Goal: Information Seeking & Learning: Learn about a topic

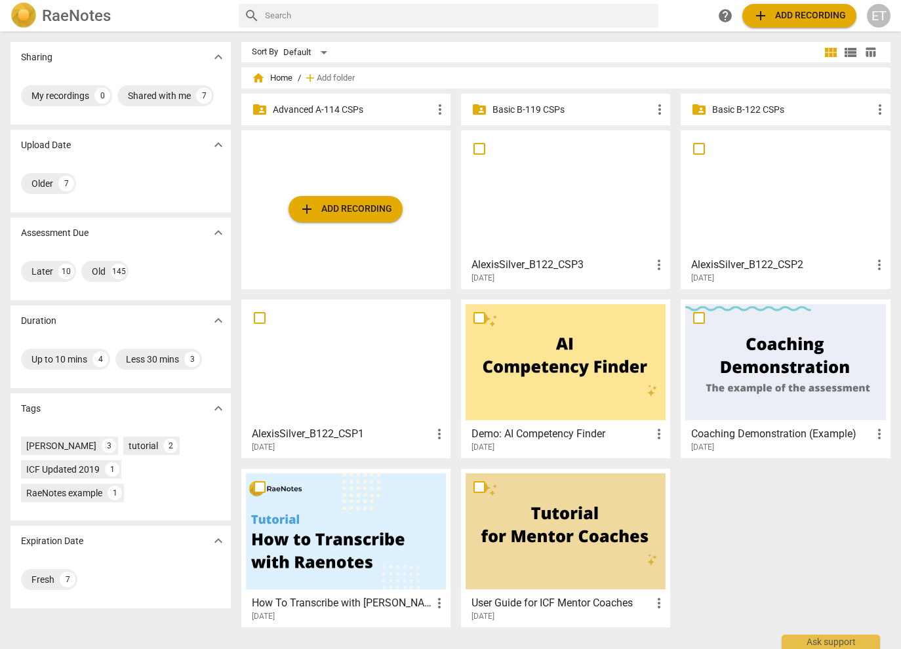
click at [335, 118] on div "folder_shared Advanced A-114 CSPs more_vert" at bounding box center [345, 109] width 209 height 31
click at [340, 112] on p "Advanced A-114 CSPs" at bounding box center [352, 110] width 159 height 14
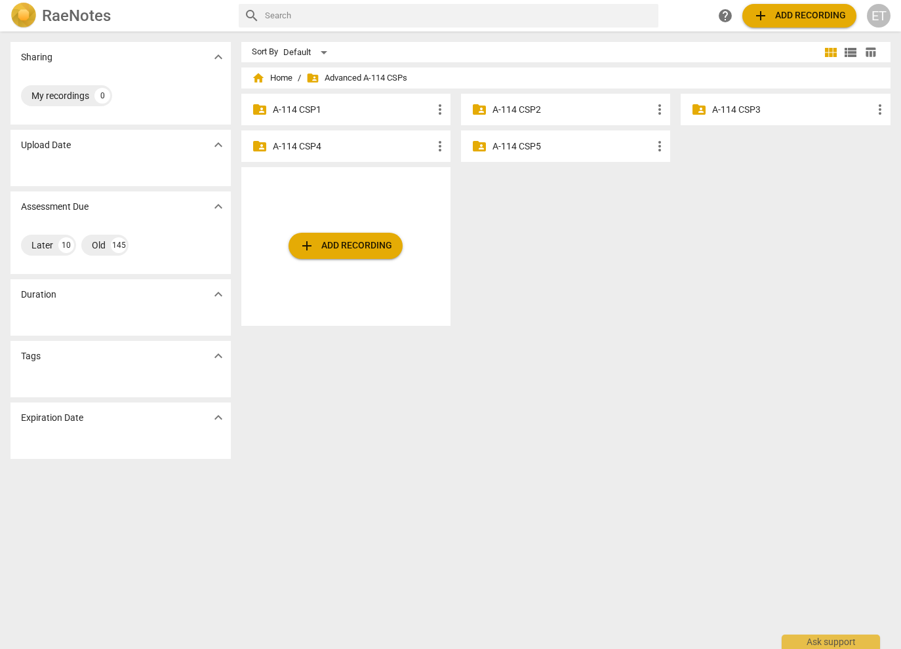
click at [750, 115] on p "A-114 CSP3" at bounding box center [791, 110] width 159 height 14
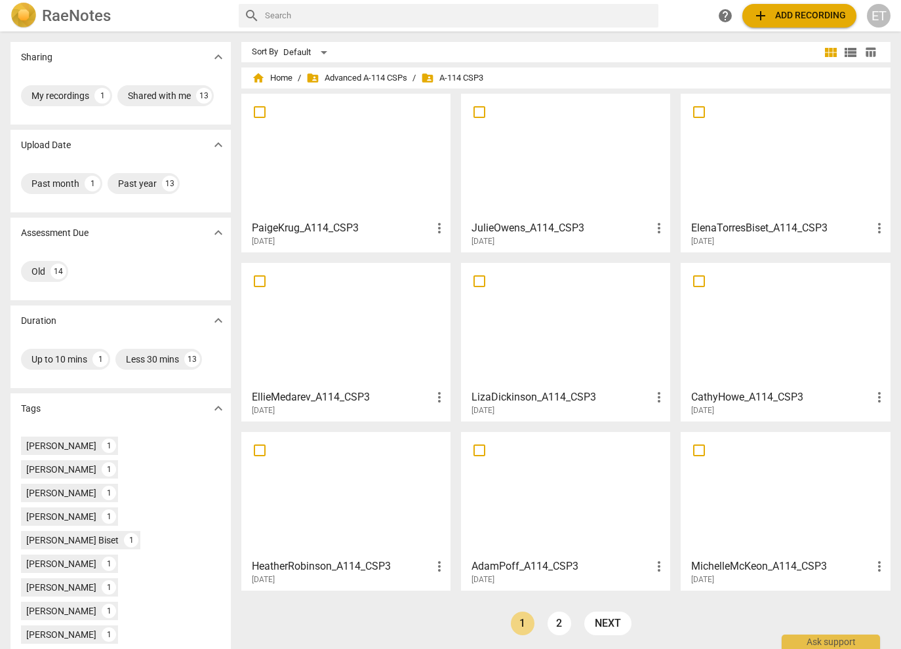
click at [752, 130] on div at bounding box center [785, 156] width 200 height 116
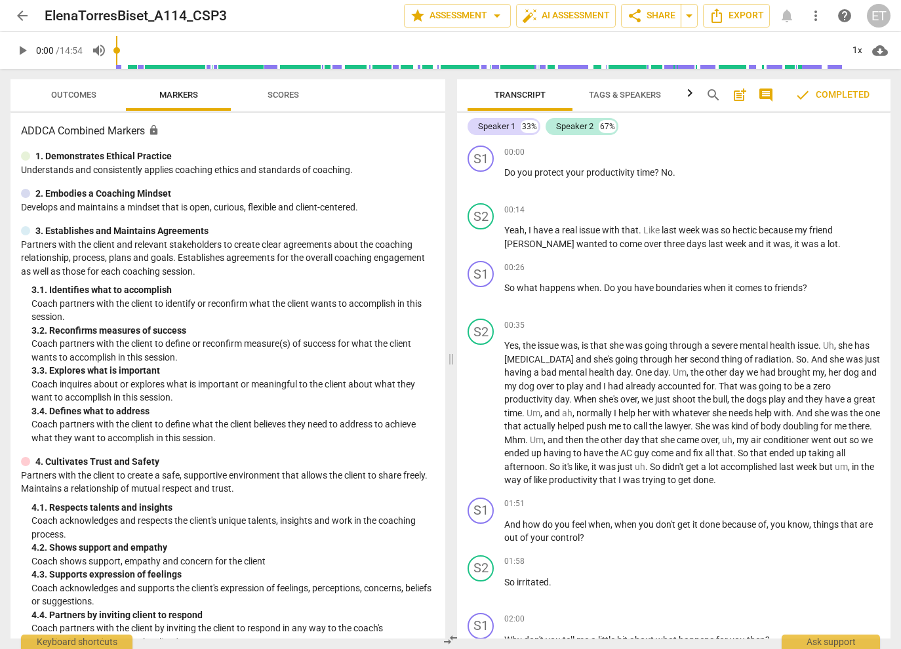
click at [64, 96] on span "Outcomes" at bounding box center [73, 95] width 45 height 10
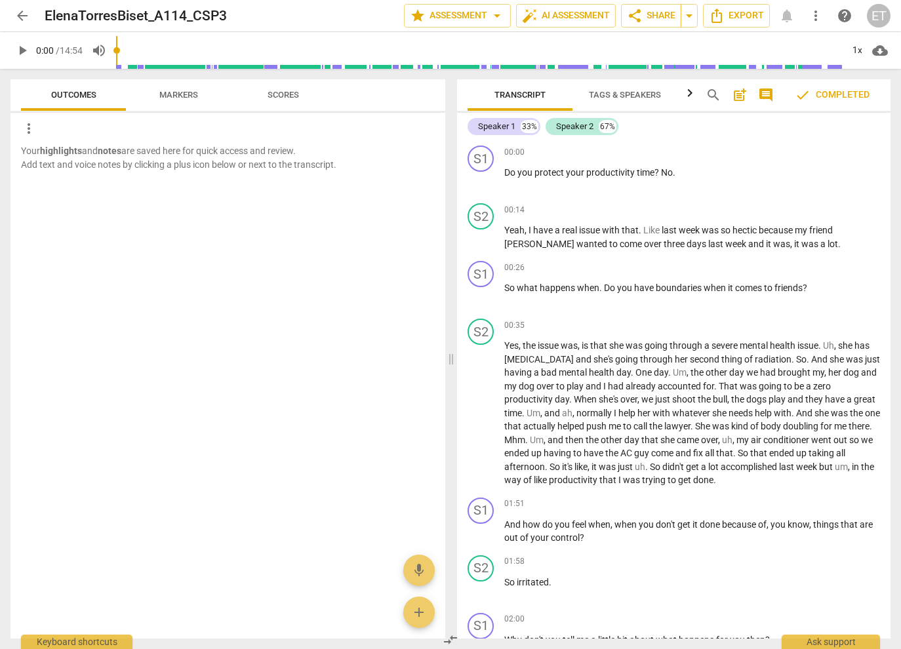
click at [294, 88] on span "Scores" at bounding box center [283, 96] width 63 height 18
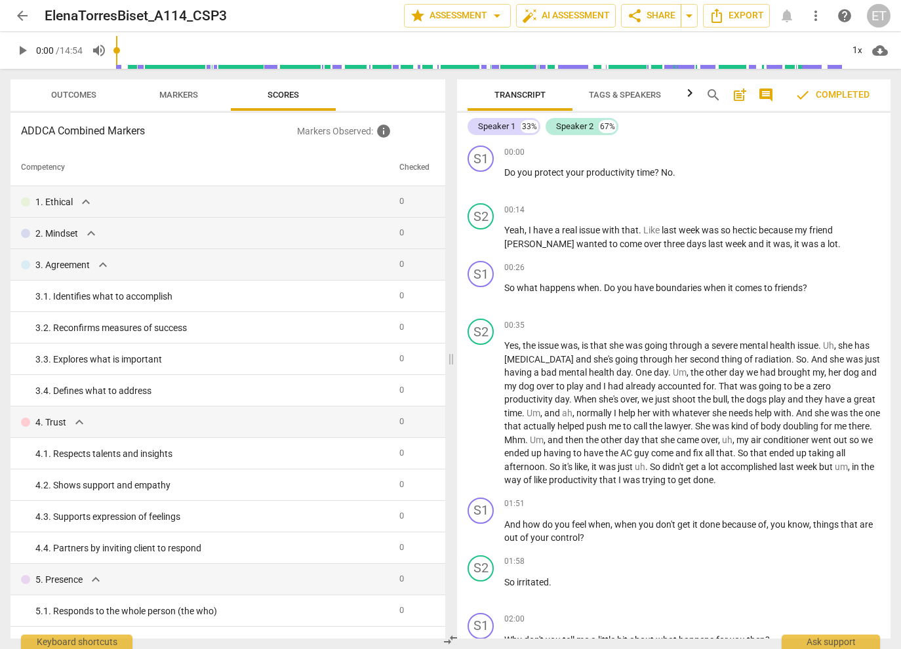
click at [5, 14] on header "arrow_back ElenaTorresBiset_A114_CSP3 edit star Assessment arrow_drop_down auto…" at bounding box center [450, 15] width 901 height 31
click at [33, 12] on span "arrow_back" at bounding box center [22, 16] width 24 height 16
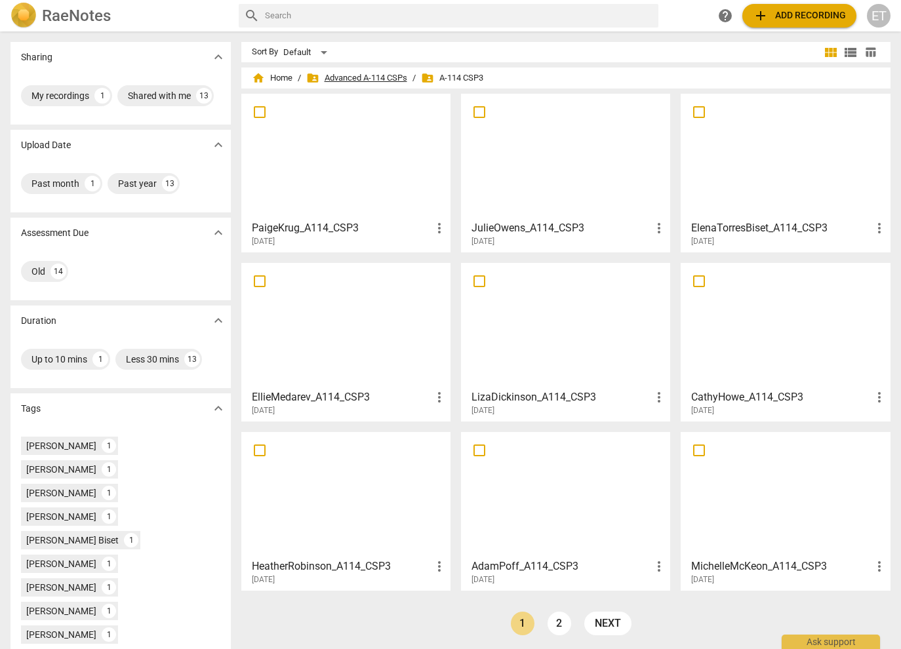
click at [361, 80] on span "folder_shared Advanced A-114 CSPs" at bounding box center [356, 77] width 101 height 13
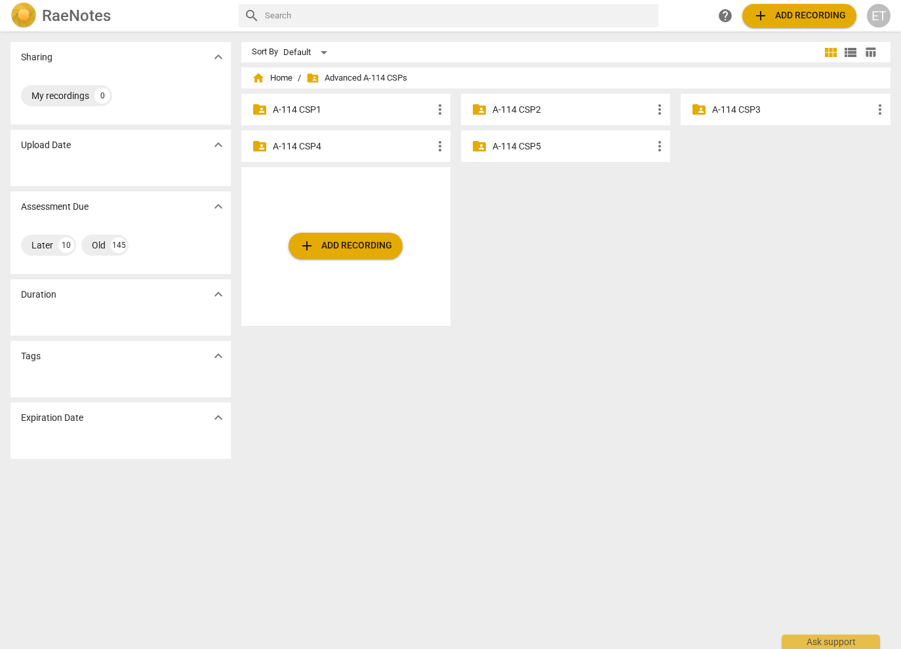
click at [347, 147] on p "A-114 CSP4" at bounding box center [352, 147] width 159 height 14
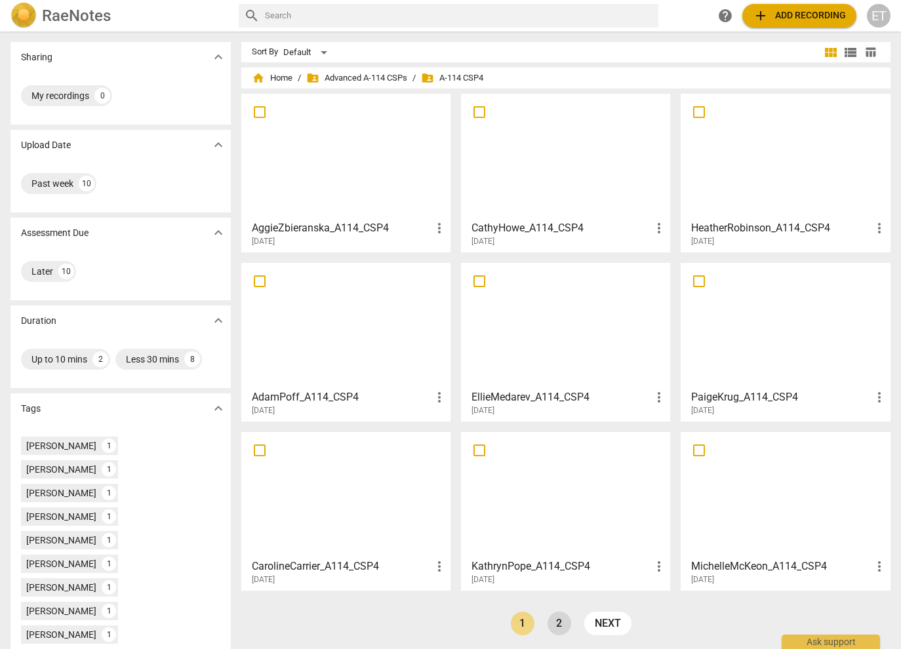
click at [556, 617] on link "2" at bounding box center [559, 624] width 24 height 24
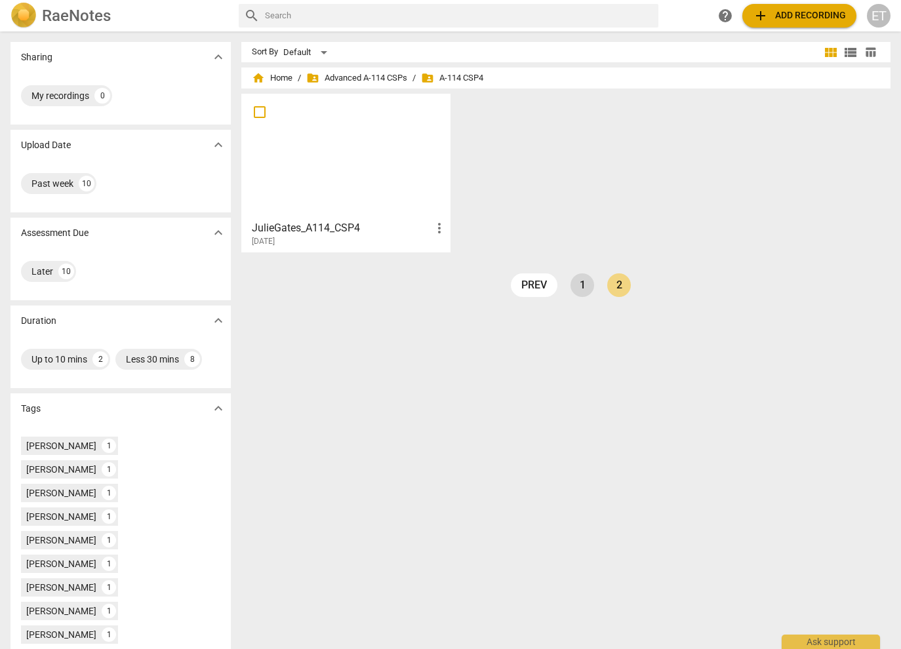
click at [572, 281] on link "1" at bounding box center [582, 285] width 24 height 24
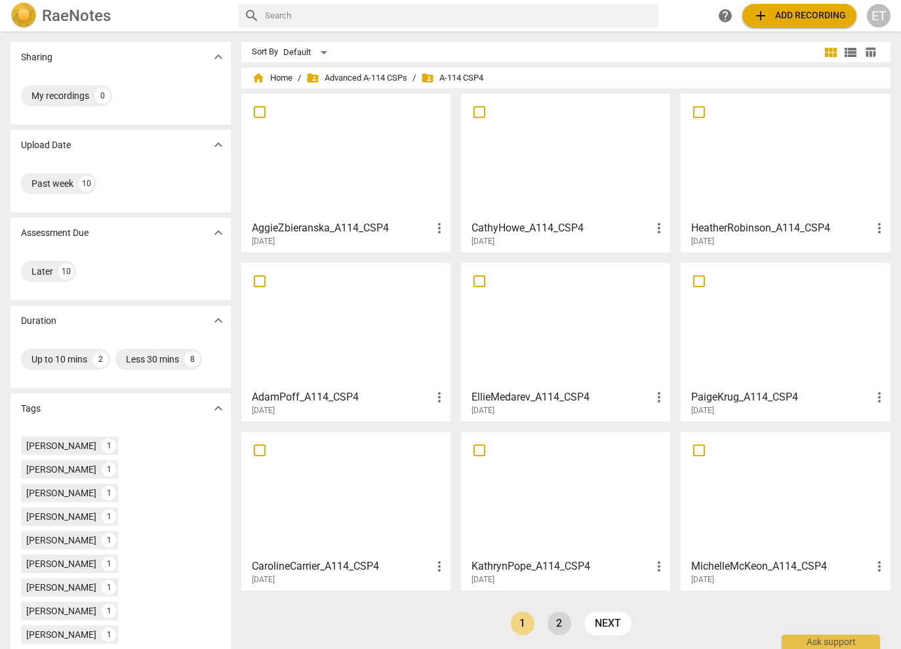
click at [554, 631] on link "2" at bounding box center [559, 624] width 24 height 24
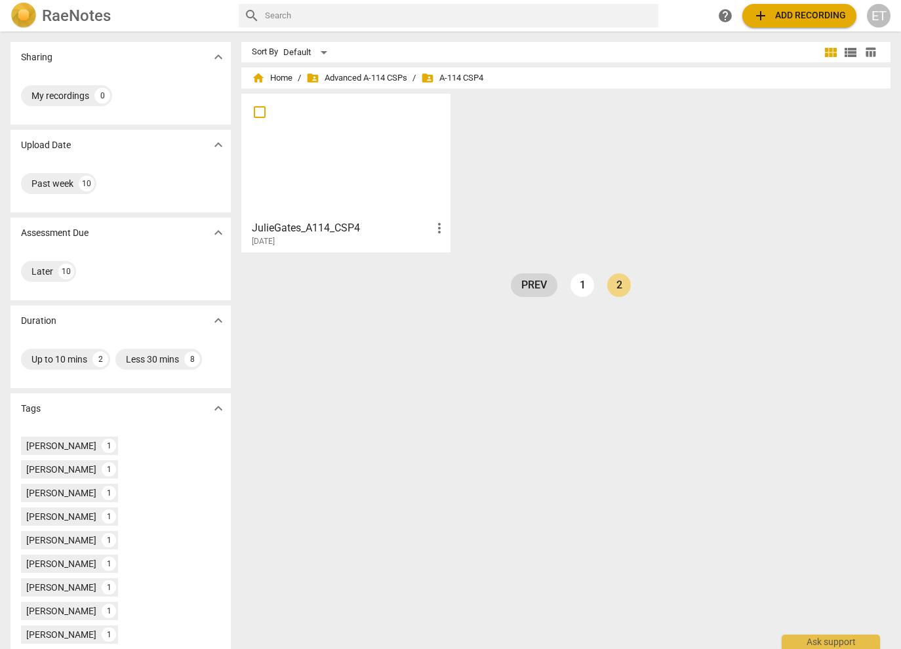
click at [536, 282] on link "prev" at bounding box center [534, 285] width 47 height 24
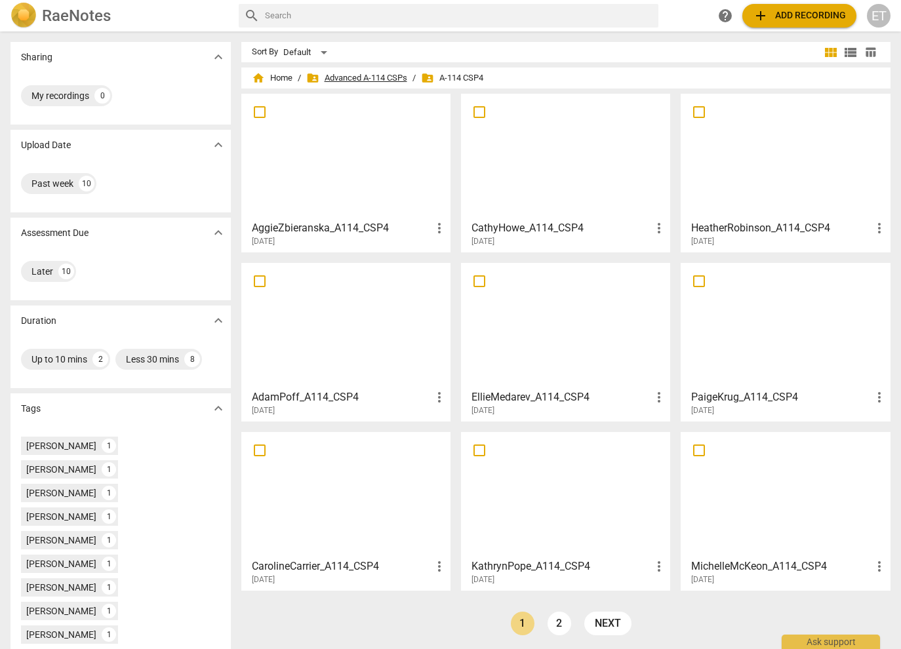
click at [344, 74] on span "folder_shared Advanced A-114 CSPs" at bounding box center [356, 77] width 101 height 13
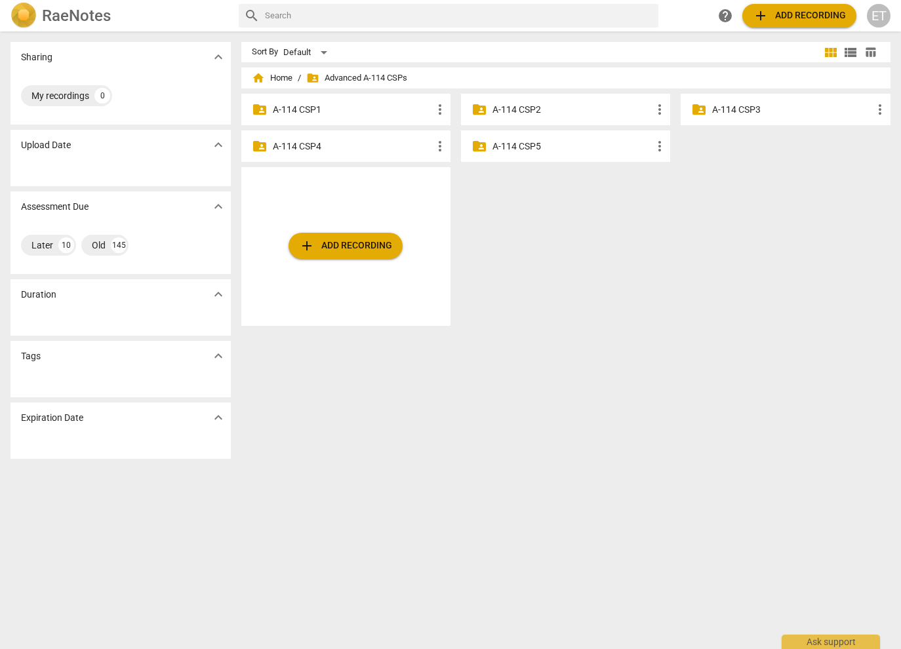
click at [704, 112] on div "folder_shared A-114 CSP3 more_vert" at bounding box center [784, 109] width 209 height 31
click at [716, 111] on p "A-114 CSP3" at bounding box center [791, 110] width 159 height 14
